Goal: Task Accomplishment & Management: Use online tool/utility

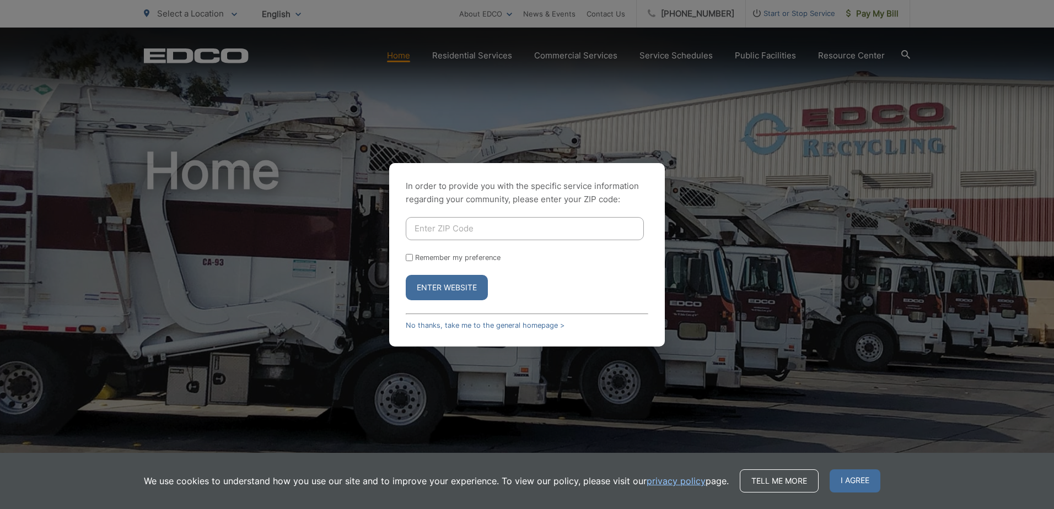
click at [486, 229] on input "Enter ZIP Code" at bounding box center [525, 228] width 238 height 23
type input "90807"
click at [406, 275] on button "Enter Website" at bounding box center [447, 287] width 82 height 25
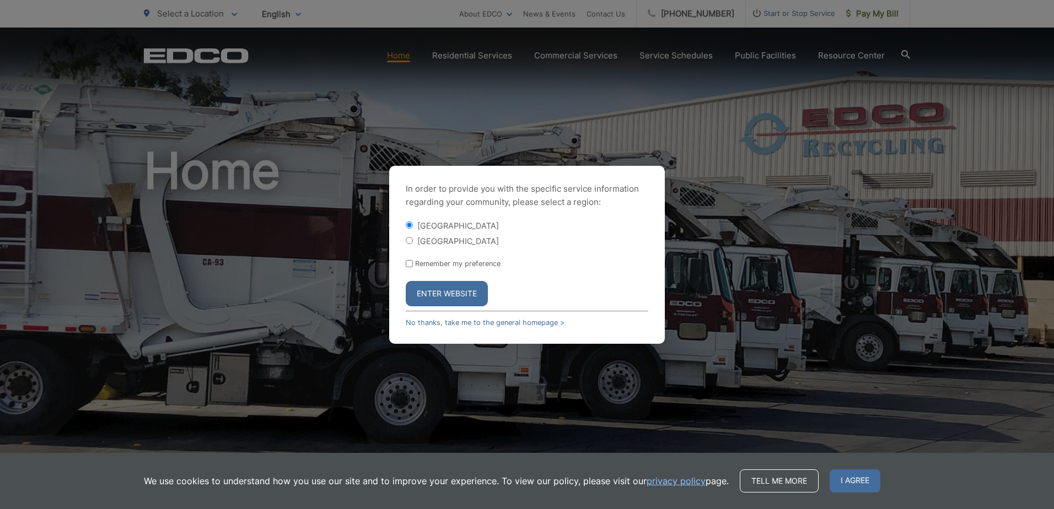
click at [466, 297] on button "Enter Website" at bounding box center [447, 293] width 82 height 25
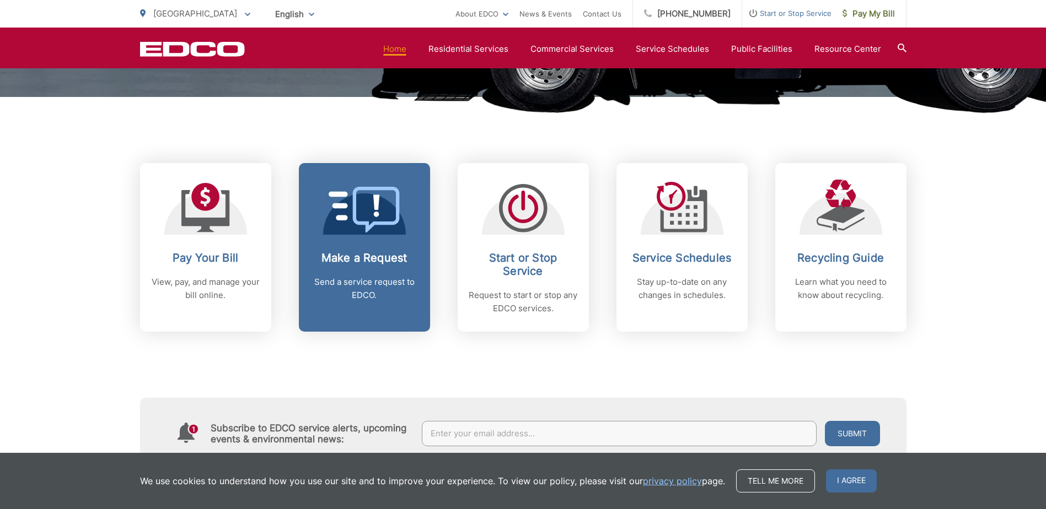
scroll to position [386, 0]
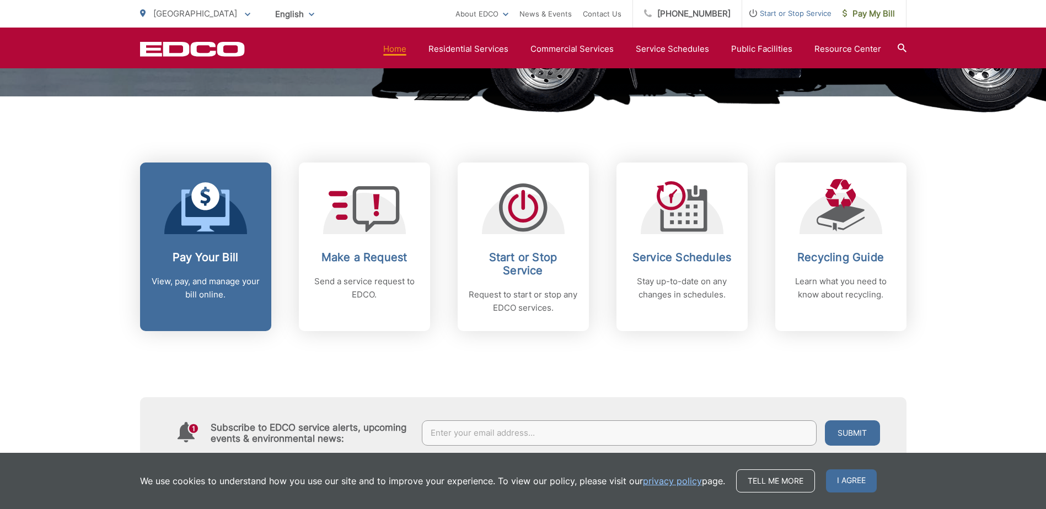
click at [208, 232] on span at bounding box center [205, 208] width 49 height 52
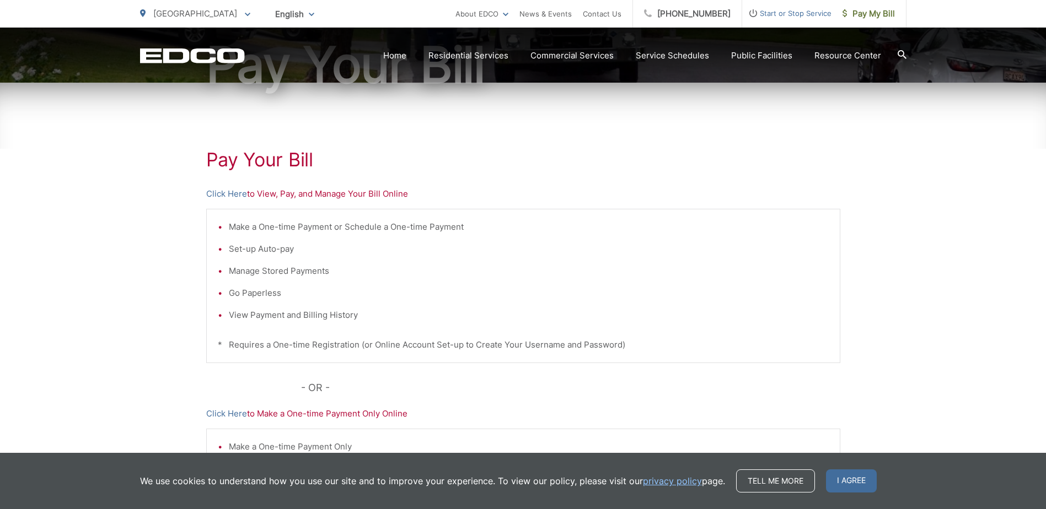
scroll to position [165, 0]
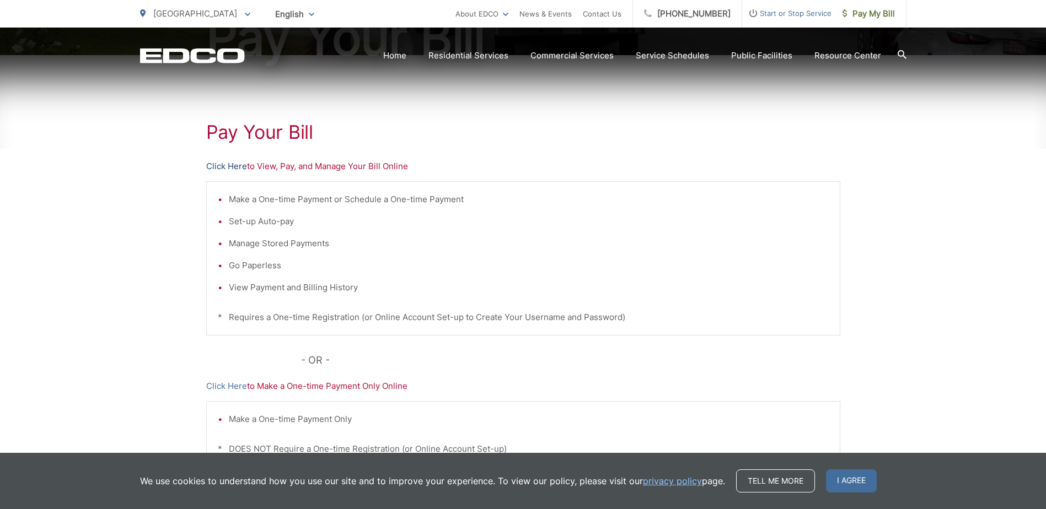
click at [234, 167] on link "Click Here" at bounding box center [226, 166] width 41 height 13
